Goal: Information Seeking & Learning: Learn about a topic

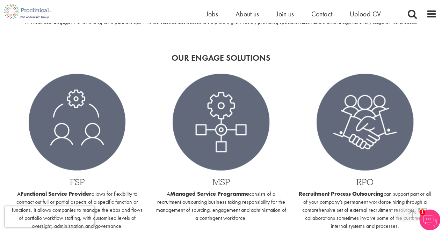
scroll to position [597, 0]
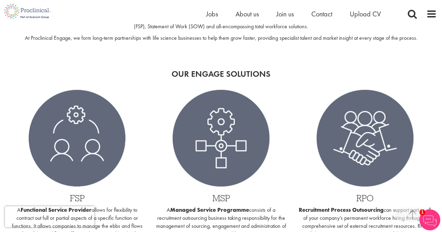
click at [88, 144] on img at bounding box center [77, 138] width 97 height 97
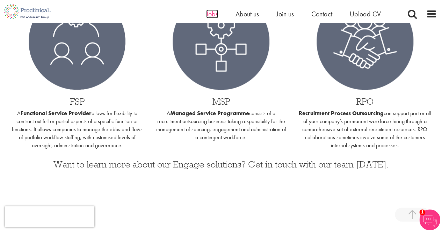
click at [210, 15] on span "Jobs" at bounding box center [212, 13] width 12 height 9
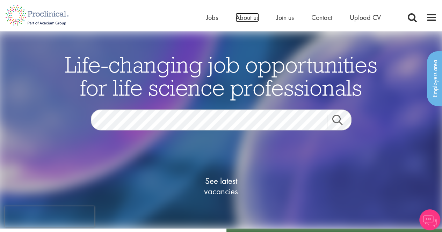
click at [249, 14] on span "About us" at bounding box center [246, 17] width 23 height 9
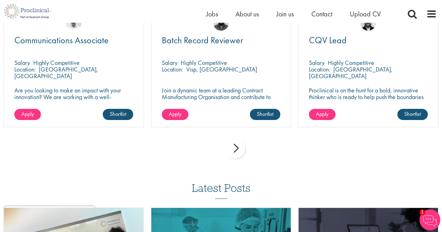
scroll to position [1128, 0]
